Goal: Task Accomplishment & Management: Use online tool/utility

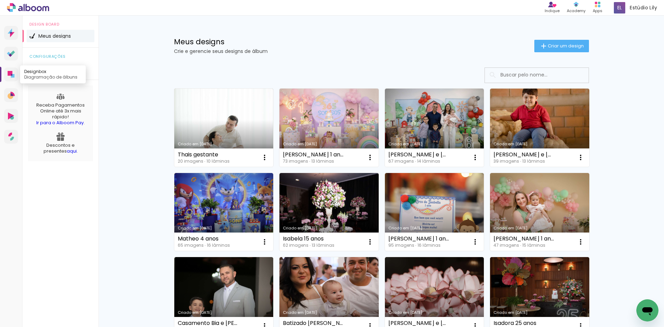
click at [12, 76] on icon at bounding box center [12, 75] width 3 height 3
click at [12, 49] on link "Proof Sistema de seleção e venda de fotos" at bounding box center [11, 54] width 14 height 14
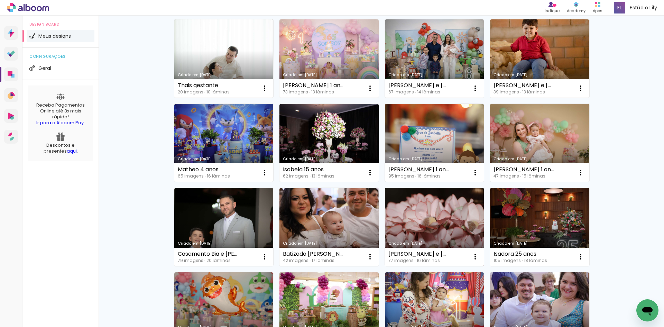
scroll to position [138, 0]
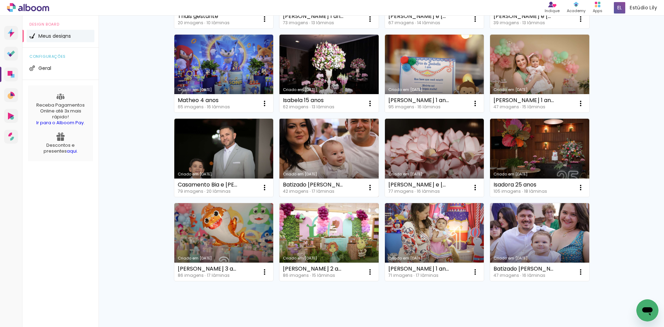
click at [331, 150] on link "Criado em [DATE]" at bounding box center [328, 158] width 99 height 78
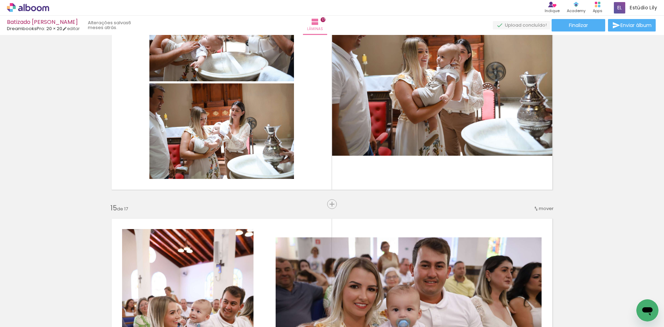
scroll to position [3077, 0]
